Goal: Find specific page/section: Find specific page/section

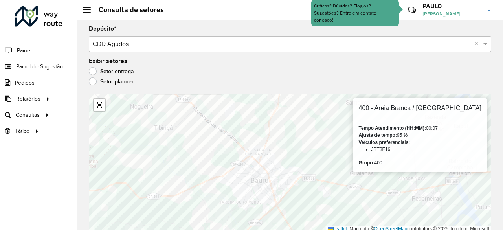
scroll to position [2, 0]
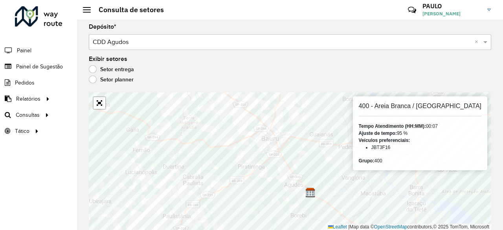
click at [163, 42] on input "text" at bounding box center [282, 42] width 379 height 9
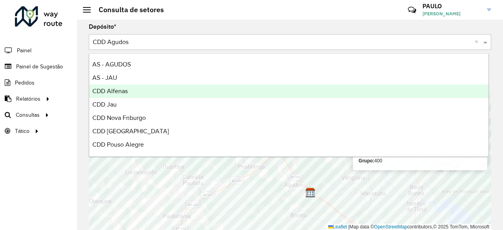
click at [132, 89] on div "CDD Alfenas" at bounding box center [288, 90] width 399 height 13
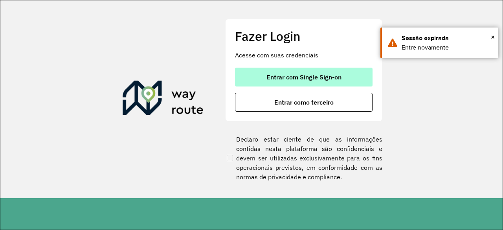
click at [323, 74] on span "Entrar com Single Sign-on" at bounding box center [303, 77] width 75 height 6
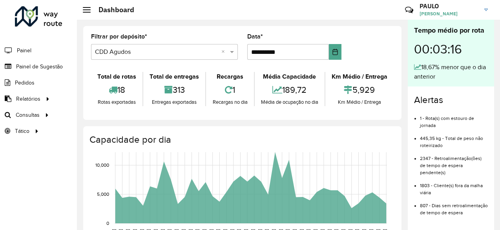
click at [168, 57] on div "Selecione um depósito × CDD Agudos ×" at bounding box center [164, 52] width 147 height 16
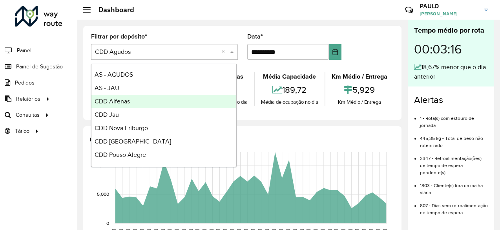
click at [134, 103] on div "CDD Alfenas" at bounding box center [164, 101] width 145 height 13
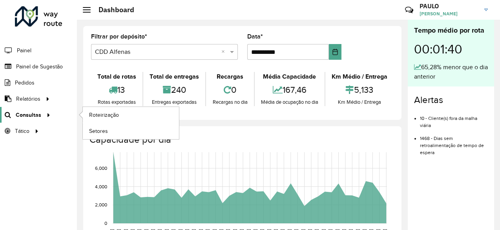
click at [34, 114] on span "Consultas" at bounding box center [29, 115] width 26 height 8
click at [101, 129] on span "Setores" at bounding box center [98, 131] width 19 height 8
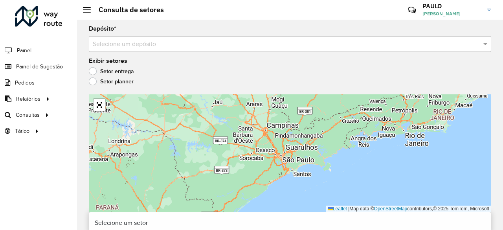
click at [146, 44] on input "text" at bounding box center [282, 44] width 379 height 9
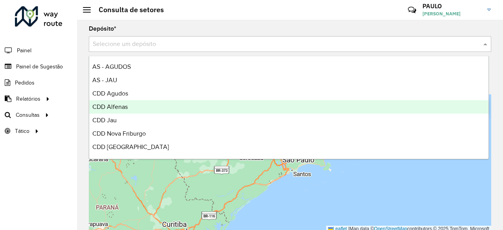
click at [128, 104] on div "CDD Alfenas" at bounding box center [288, 106] width 399 height 13
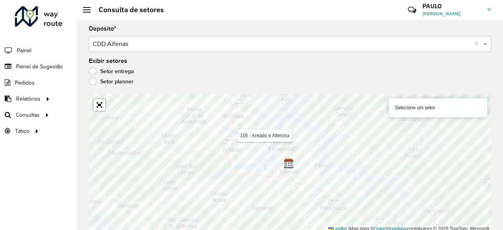
scroll to position [2, 0]
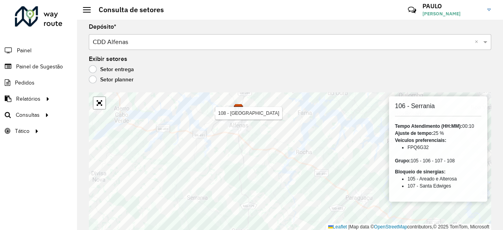
click at [170, 47] on div "Selecione um depósito × CDD Alfenas ×" at bounding box center [290, 42] width 402 height 16
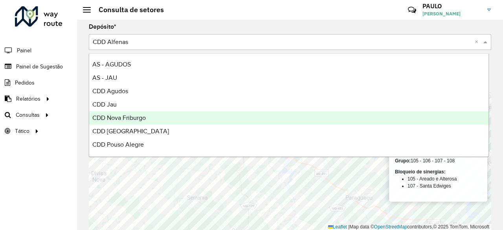
click at [141, 115] on span "CDD Nova Friburgo" at bounding box center [118, 117] width 53 height 7
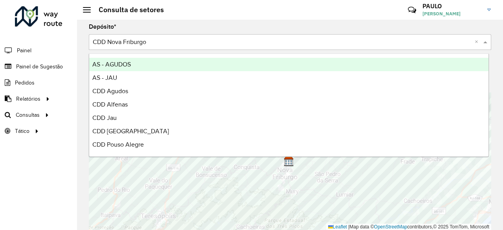
click at [152, 40] on input "text" at bounding box center [282, 42] width 379 height 9
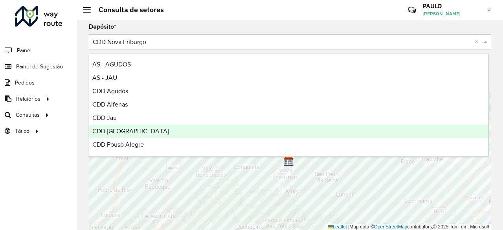
click at [126, 131] on span "CDD [GEOGRAPHIC_DATA]" at bounding box center [130, 131] width 77 height 7
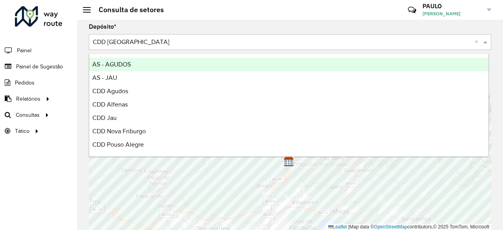
click at [169, 38] on input "text" at bounding box center [282, 42] width 379 height 9
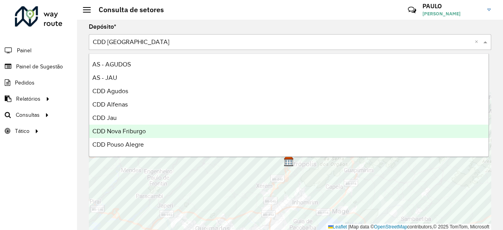
click at [140, 134] on span "CDD Nova Friburgo" at bounding box center [118, 131] width 53 height 7
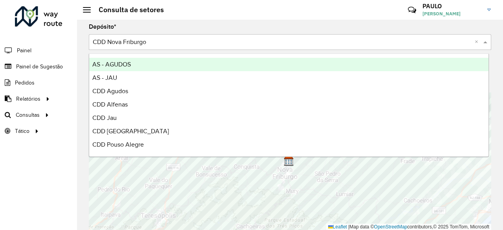
click at [205, 41] on input "text" at bounding box center [282, 42] width 379 height 9
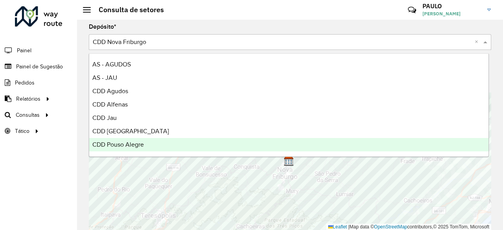
click at [143, 143] on span "CDD Pouso Alegre" at bounding box center [117, 144] width 51 height 7
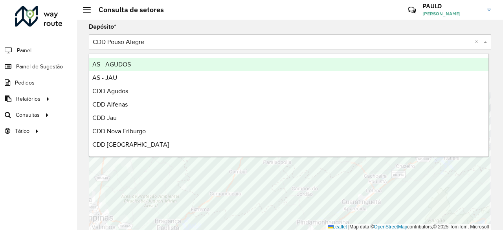
click at [158, 42] on input "text" at bounding box center [282, 42] width 379 height 9
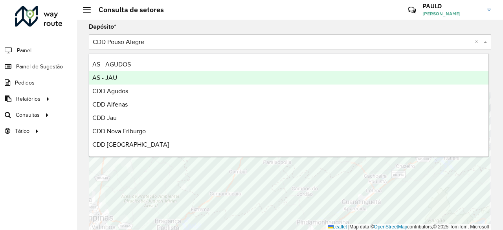
click at [138, 80] on div "AS - JAU" at bounding box center [288, 77] width 399 height 13
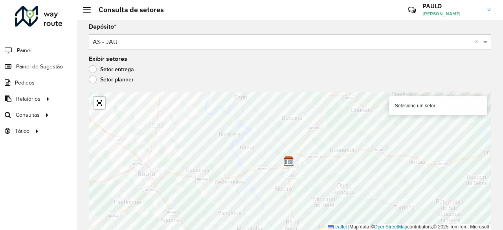
click at [172, 46] on div "Selecione um depósito × AS - JAU ×" at bounding box center [290, 42] width 402 height 16
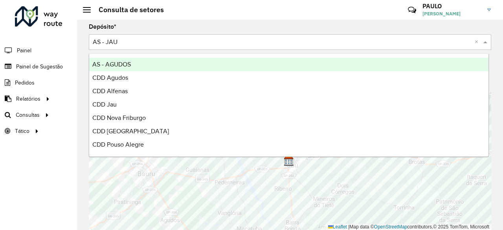
click at [138, 65] on div "AS - AGUDOS" at bounding box center [288, 64] width 399 height 13
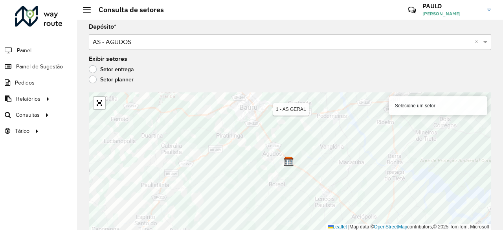
click at [160, 42] on input "text" at bounding box center [282, 42] width 379 height 9
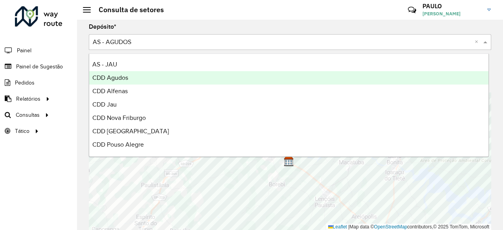
click at [134, 81] on div "CDD Agudos" at bounding box center [288, 77] width 399 height 13
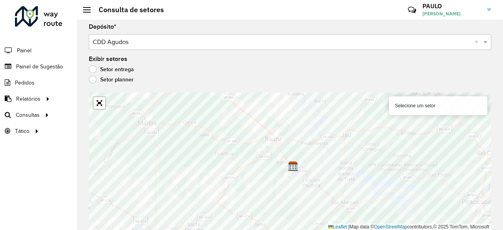
click at [156, 44] on input "text" at bounding box center [282, 42] width 379 height 9
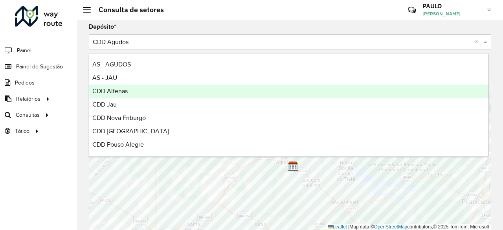
click at [129, 93] on div "CDD Alfenas" at bounding box center [288, 90] width 399 height 13
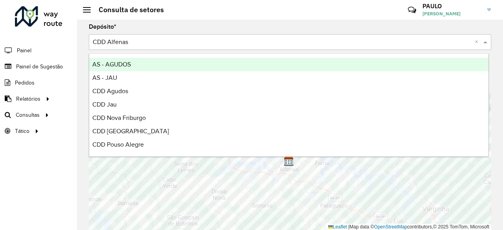
click at [147, 43] on input "text" at bounding box center [282, 42] width 379 height 9
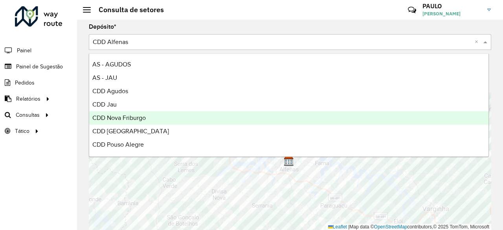
click at [128, 117] on span "CDD Nova Friburgo" at bounding box center [118, 117] width 53 height 7
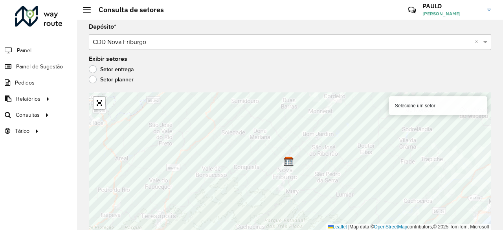
click at [149, 38] on input "text" at bounding box center [282, 42] width 379 height 9
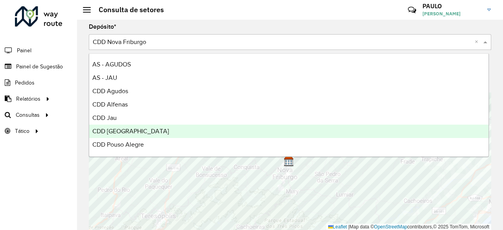
click at [121, 130] on span "CDD [GEOGRAPHIC_DATA]" at bounding box center [130, 131] width 77 height 7
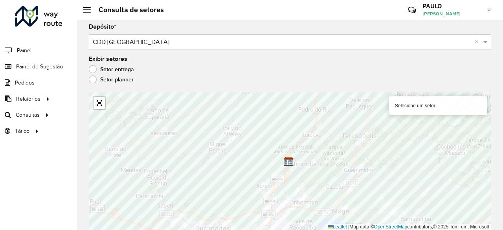
click at [159, 43] on input "text" at bounding box center [282, 42] width 379 height 9
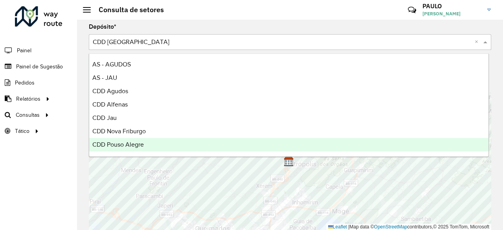
click at [132, 143] on span "CDD Pouso Alegre" at bounding box center [117, 144] width 51 height 7
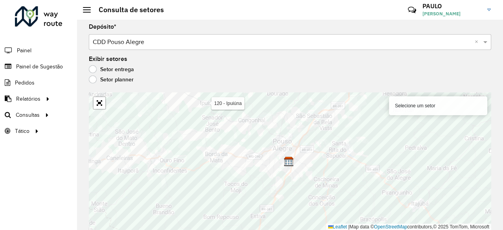
click at [138, 43] on input "text" at bounding box center [282, 42] width 379 height 9
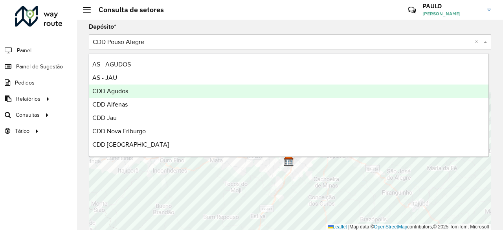
click at [121, 92] on span "CDD Agudos" at bounding box center [110, 91] width 36 height 7
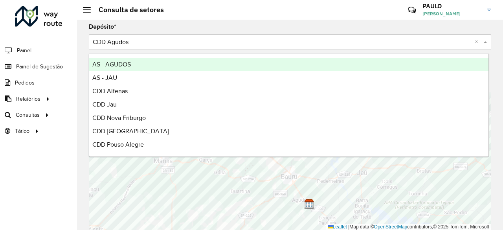
click at [129, 37] on div "Selecione um depósito × CDD Agudos ×" at bounding box center [290, 42] width 402 height 16
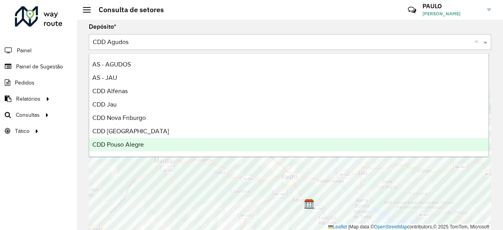
click at [126, 142] on span "CDD Pouso Alegre" at bounding box center [117, 144] width 51 height 7
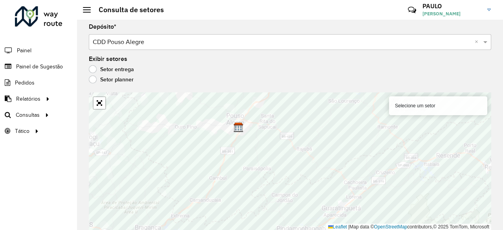
click at [138, 43] on input "text" at bounding box center [282, 42] width 379 height 9
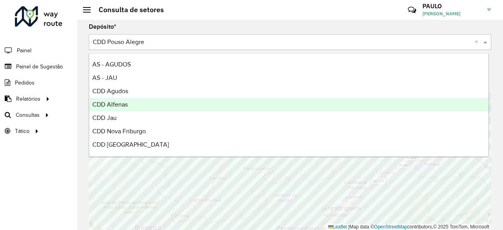
click at [121, 103] on span "CDD Alfenas" at bounding box center [109, 104] width 35 height 7
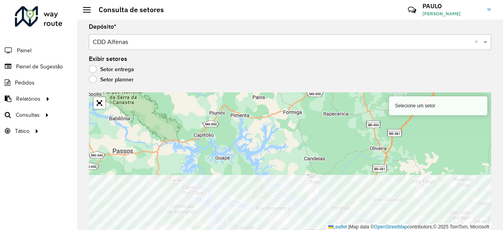
click at [305, 229] on html "Aguarde... Pop-up bloqueado! Seu navegador bloqueou automáticamente a abertura …" at bounding box center [251, 115] width 503 height 230
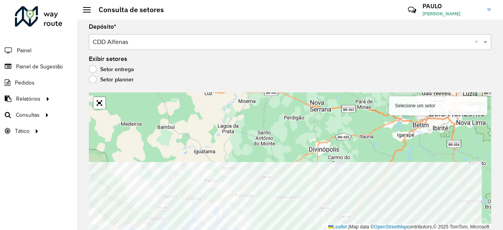
click at [255, 229] on html "Aguarde... Pop-up bloqueado! Seu navegador bloqueou automáticamente a abertura …" at bounding box center [251, 115] width 503 height 230
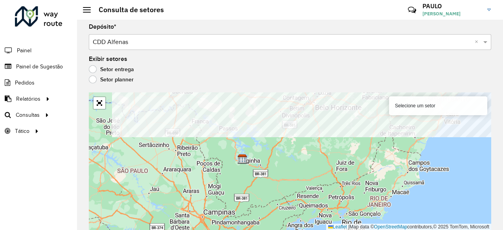
click at [344, 59] on formly-group "Depósito * Selecione um depósito × CDD Alfenas × Exibir setores Setor entrega S…" at bounding box center [290, 127] width 402 height 206
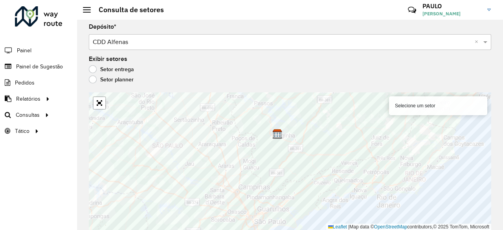
click at [166, 44] on input "text" at bounding box center [282, 42] width 379 height 9
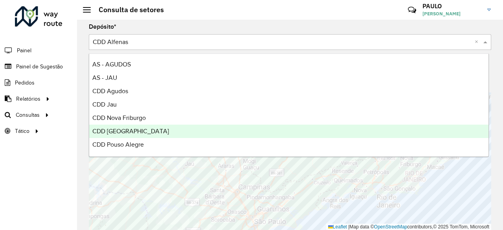
click at [131, 133] on span "CDD [GEOGRAPHIC_DATA]" at bounding box center [130, 131] width 77 height 7
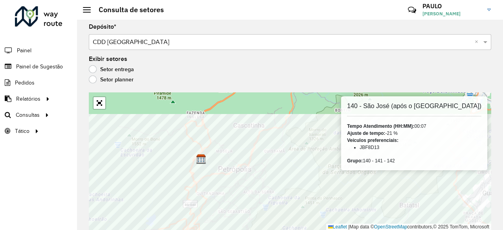
click at [349, 224] on div "140 - São José (após o morro grande) Tempo Atendimento (HH:MM): 00:07 Ajuste de…" at bounding box center [290, 161] width 402 height 138
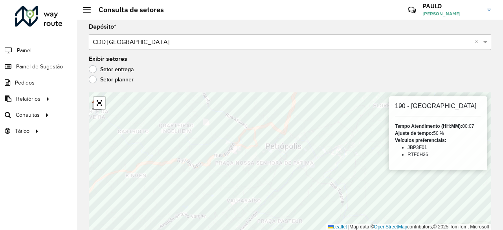
click at [163, 43] on input "text" at bounding box center [282, 42] width 379 height 9
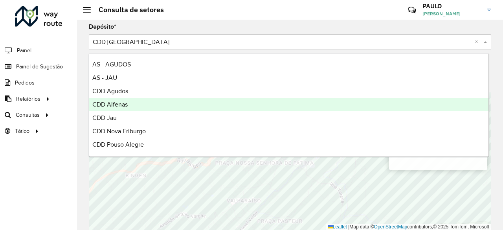
click at [130, 106] on div "CDD Alfenas" at bounding box center [288, 104] width 399 height 13
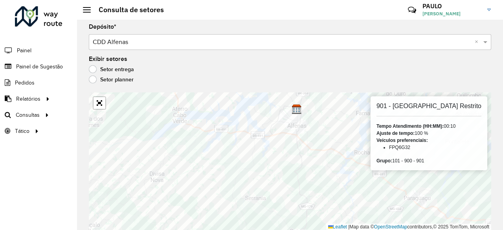
click at [170, 38] on input "text" at bounding box center [282, 42] width 379 height 9
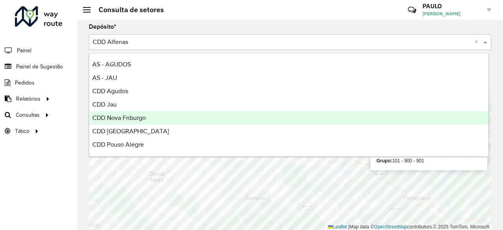
click at [139, 117] on span "CDD Nova Friburgo" at bounding box center [118, 117] width 53 height 7
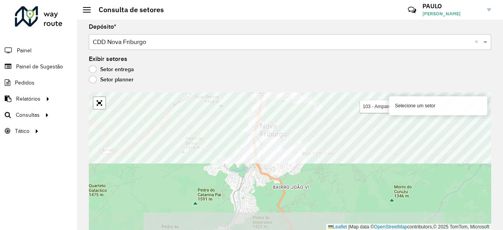
click at [316, 80] on formly-group "Depósito * Selecione um depósito × CDD Nova Friburgo × Exibir setores Setor ent…" at bounding box center [290, 127] width 402 height 206
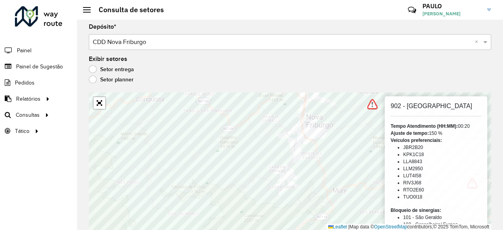
click at [140, 43] on input "text" at bounding box center [282, 42] width 379 height 9
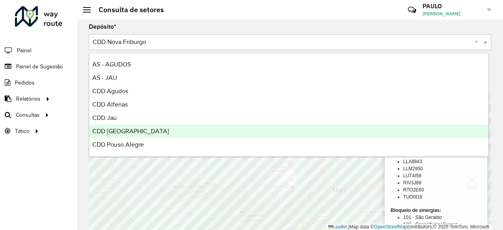
click at [126, 134] on span "CDD [GEOGRAPHIC_DATA]" at bounding box center [130, 131] width 77 height 7
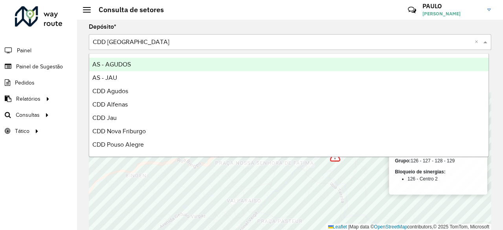
click at [170, 46] on input "text" at bounding box center [282, 42] width 379 height 9
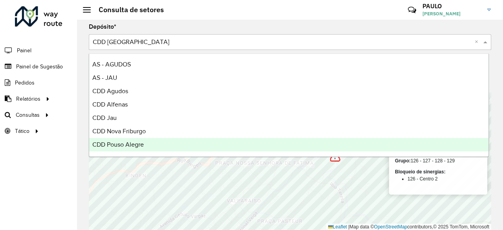
click at [136, 141] on span "CDD Pouso Alegre" at bounding box center [117, 144] width 51 height 7
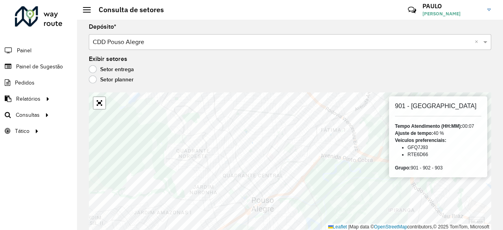
click at [169, 48] on div "Selecione um depósito × CDD Pouso Alegre ×" at bounding box center [290, 42] width 402 height 16
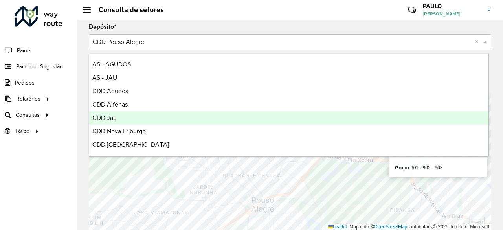
click at [137, 117] on div "CDD Jau" at bounding box center [288, 117] width 399 height 13
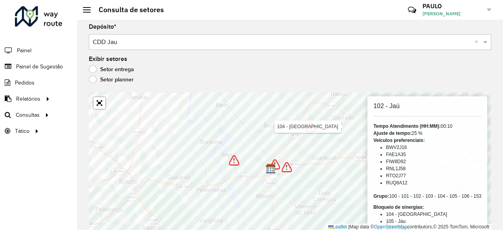
click at [384, 61] on div "Exibir setores Setor entrega Setor planner" at bounding box center [290, 71] width 402 height 30
